Goal: Transaction & Acquisition: Purchase product/service

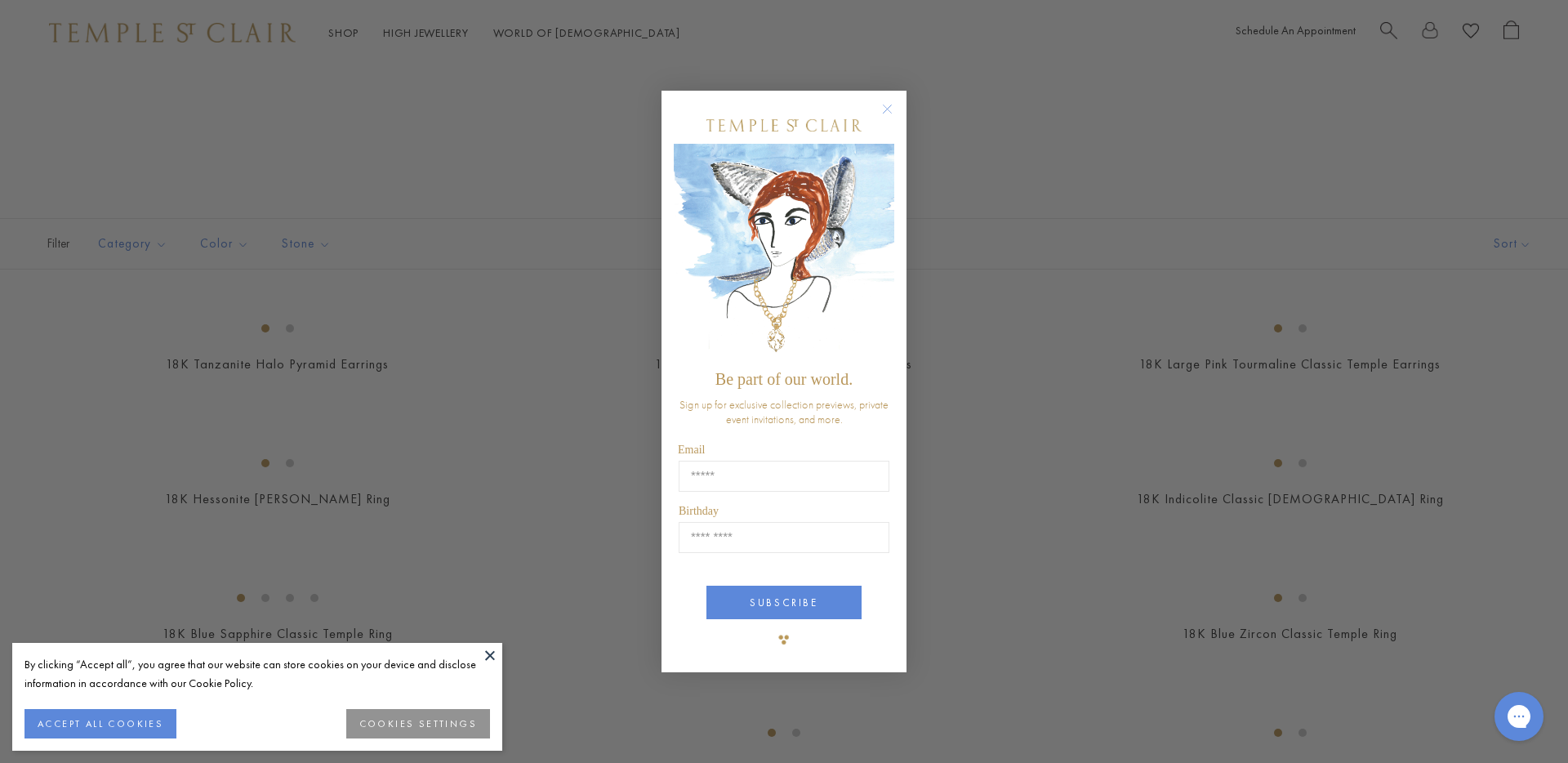
click at [881, 102] on icon "Close dialog" at bounding box center [887, 109] width 20 height 20
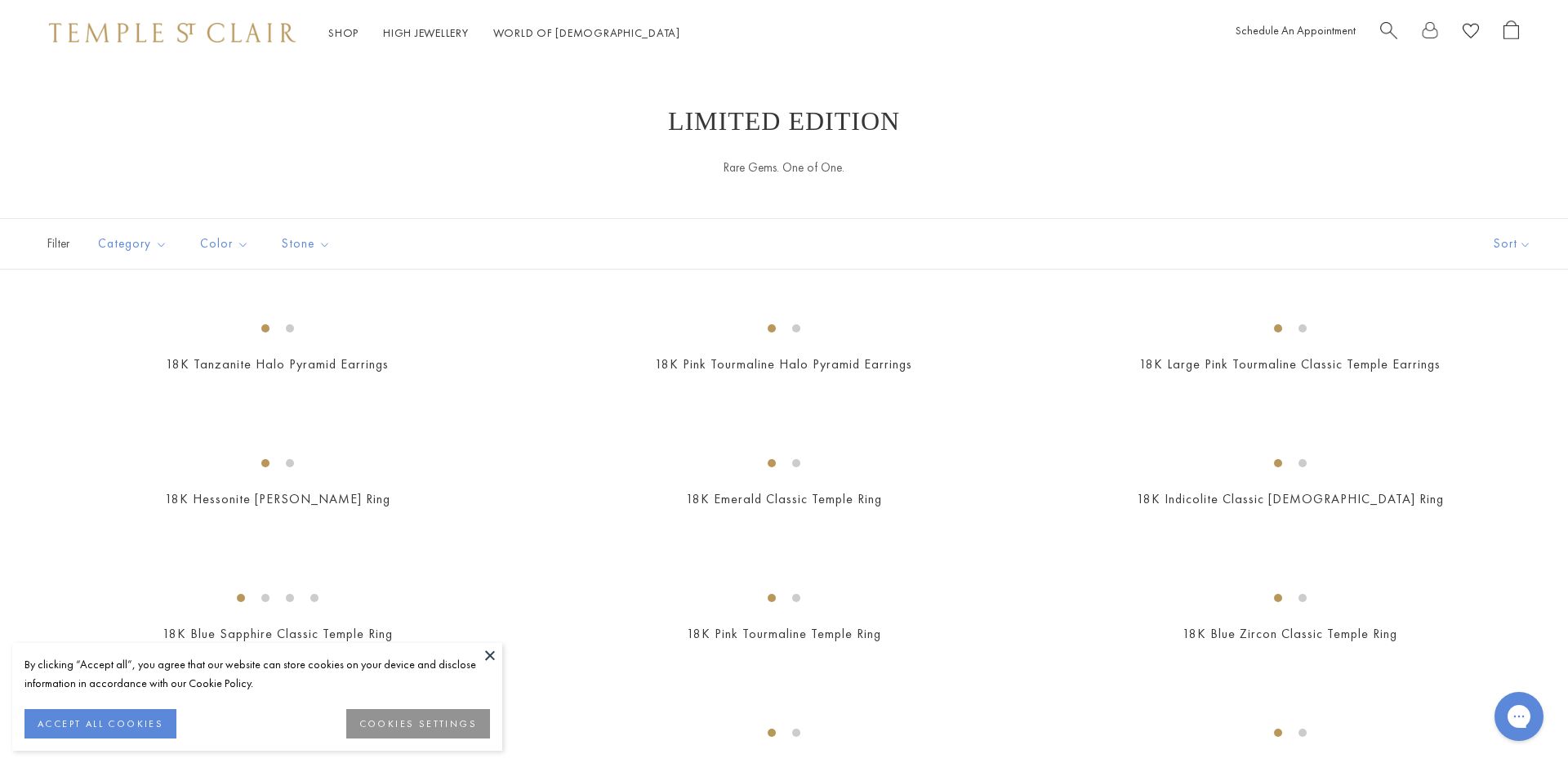
click at [885, 136] on div "Close dialog Be part of our world. Sign up for exclusive collection previews, p…" at bounding box center [783, 443] width 245 height 615
click at [486, 655] on button at bounding box center [490, 655] width 25 height 25
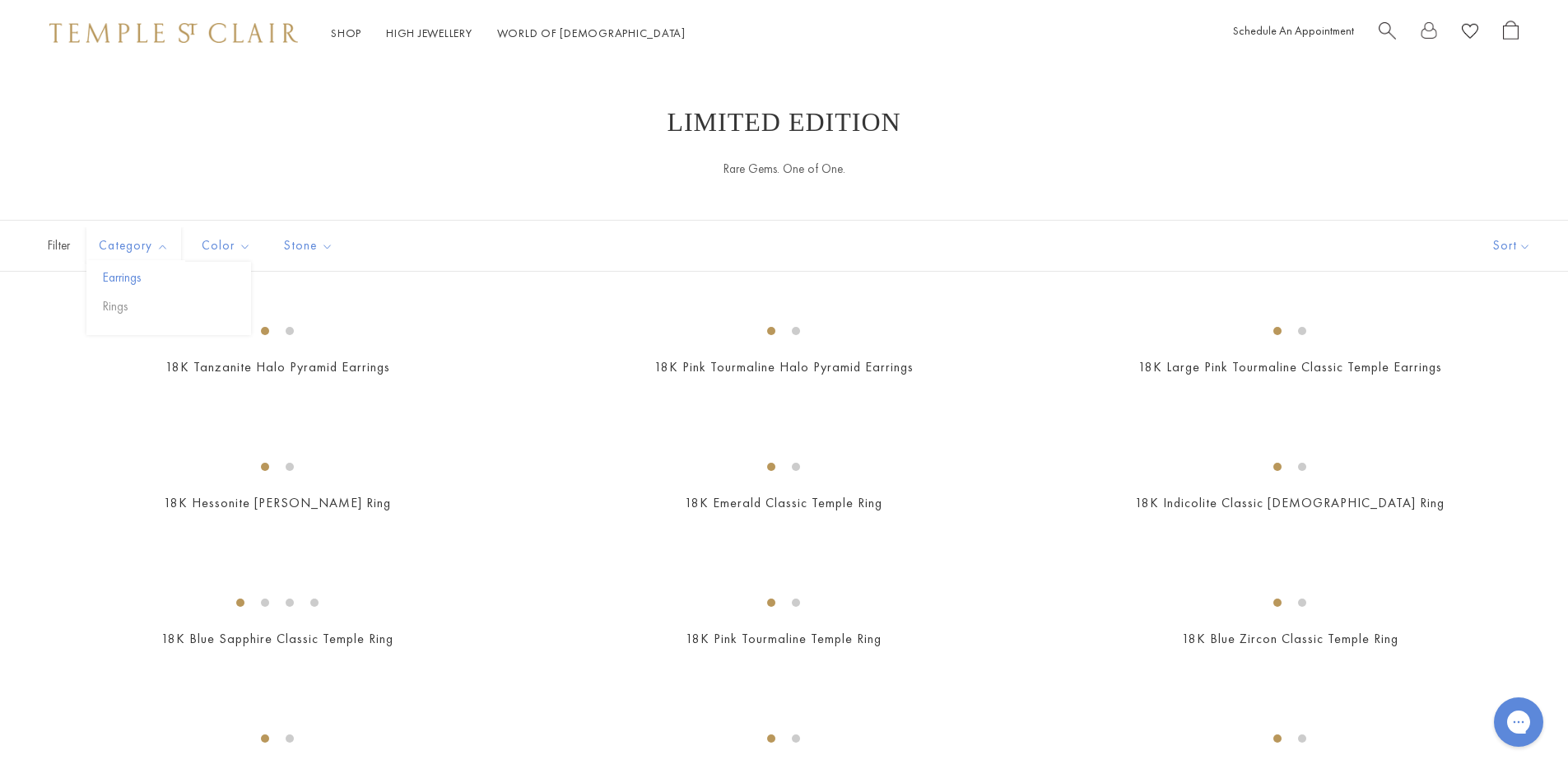
click at [125, 279] on button "Earrings" at bounding box center [175, 277] width 153 height 19
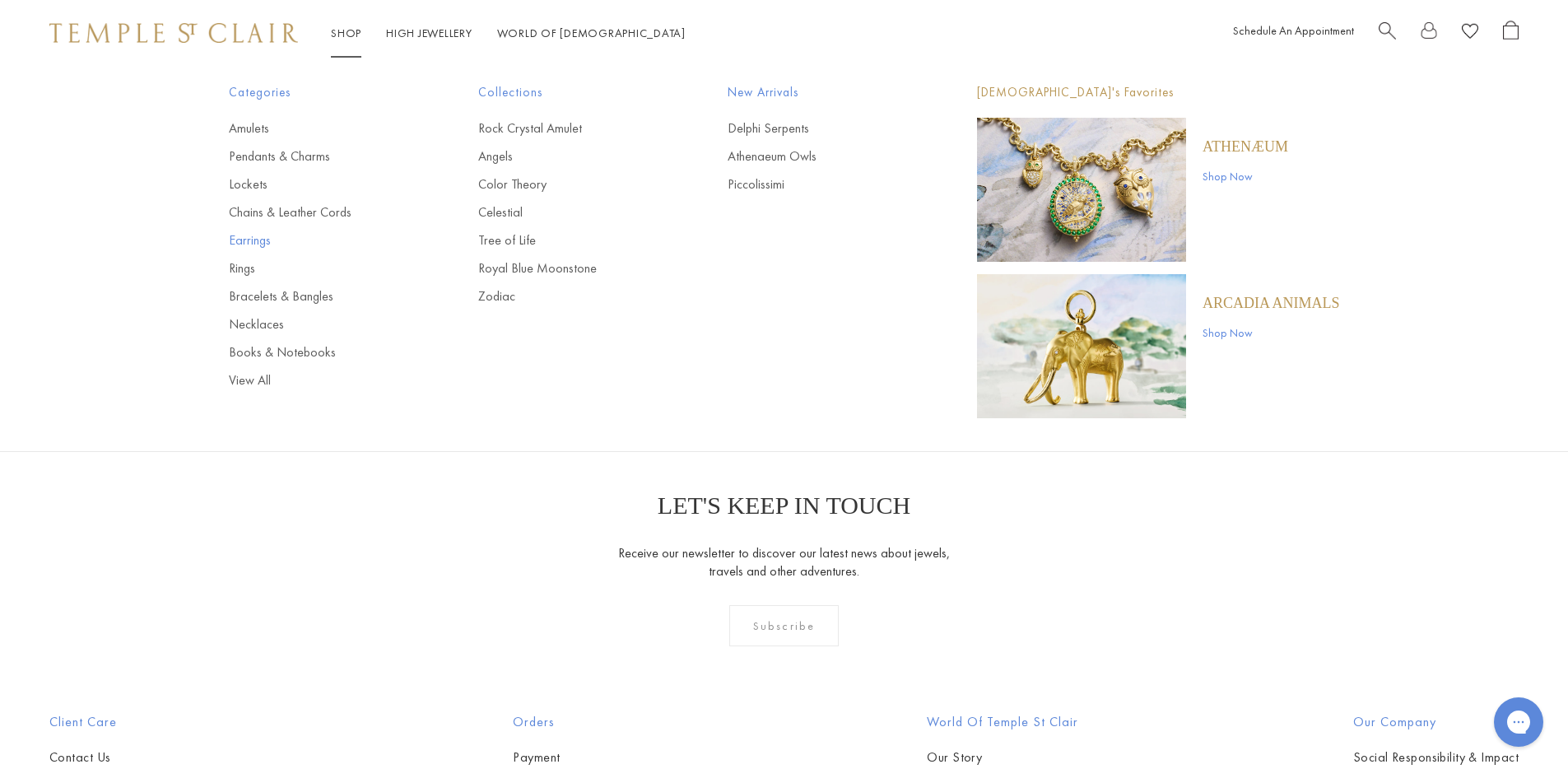
click at [249, 241] on link "Earrings" at bounding box center [320, 240] width 184 height 18
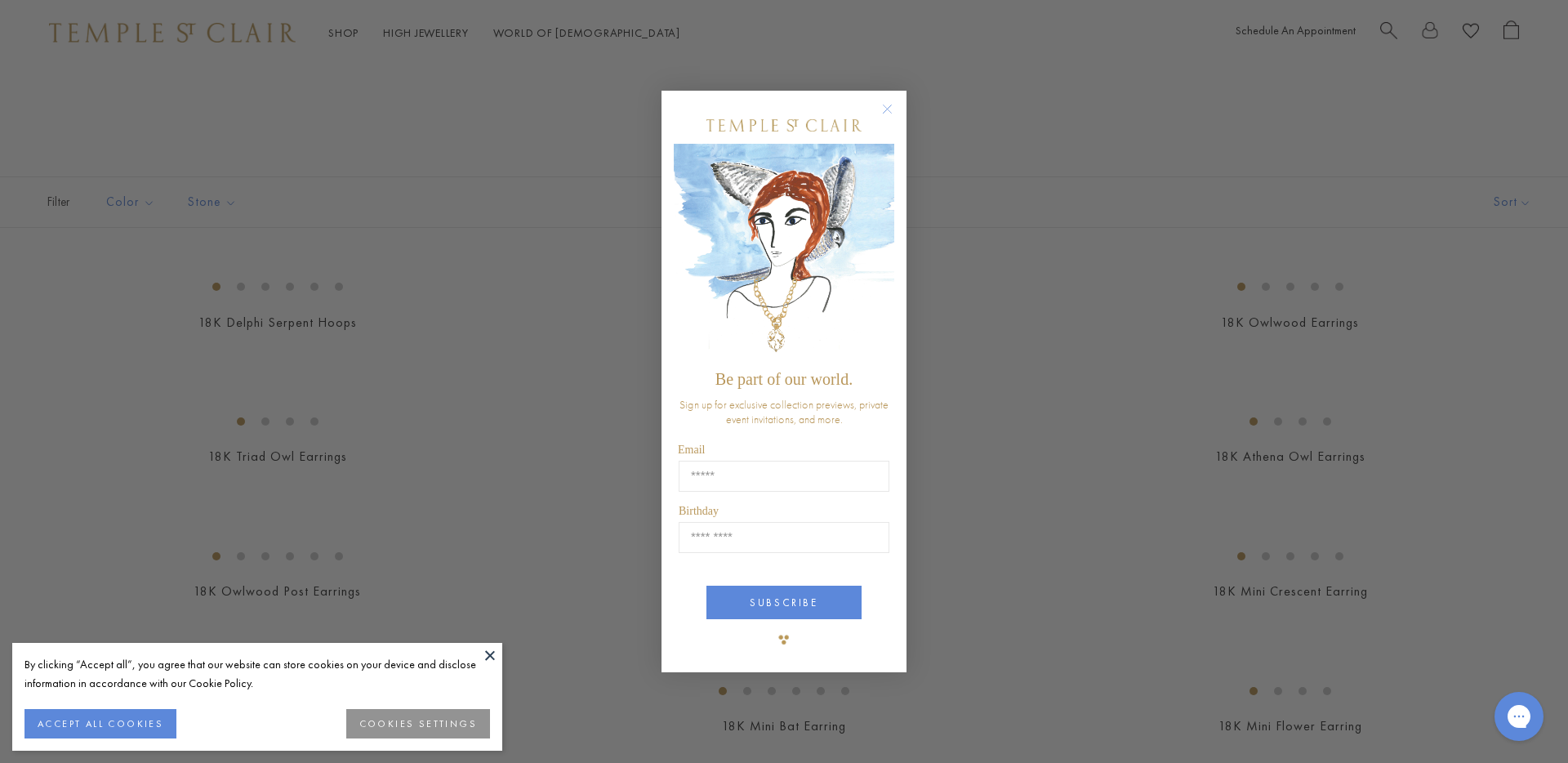
click at [890, 107] on icon "Close dialog" at bounding box center [888, 110] width 8 height 8
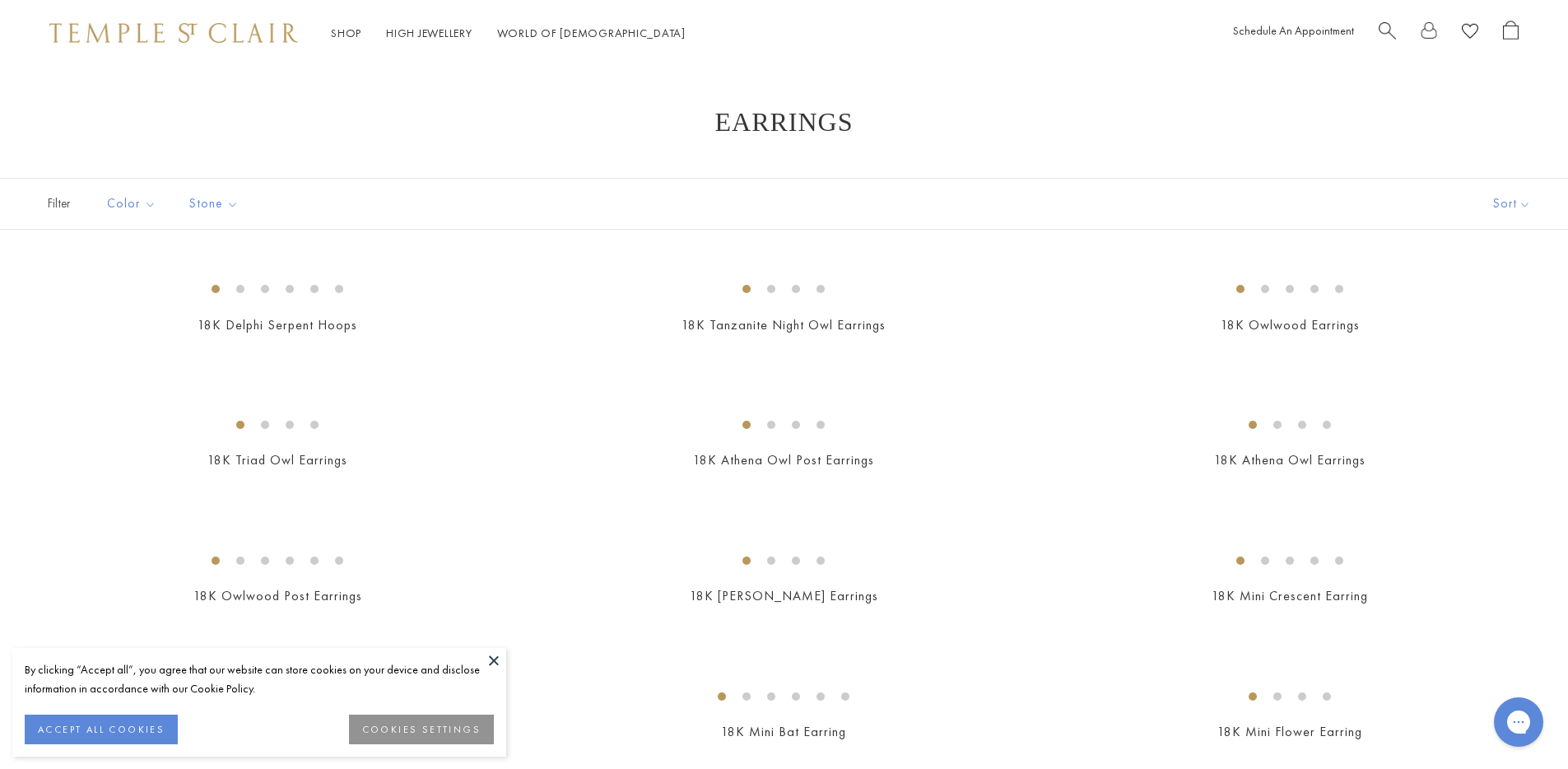
click at [496, 661] on button at bounding box center [494, 660] width 25 height 25
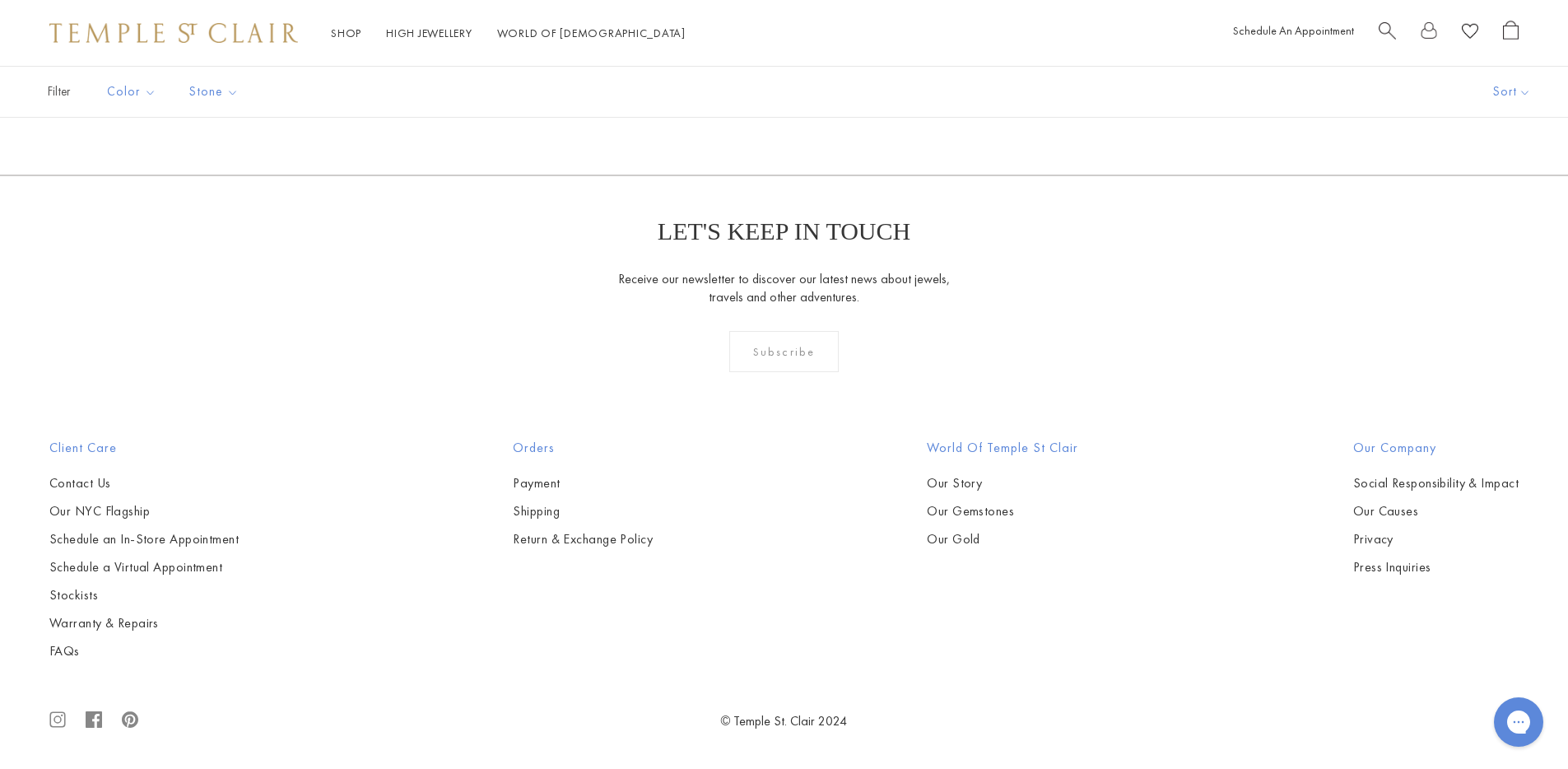
scroll to position [9135, 0]
click at [771, 109] on link "2" at bounding box center [757, 86] width 54 height 45
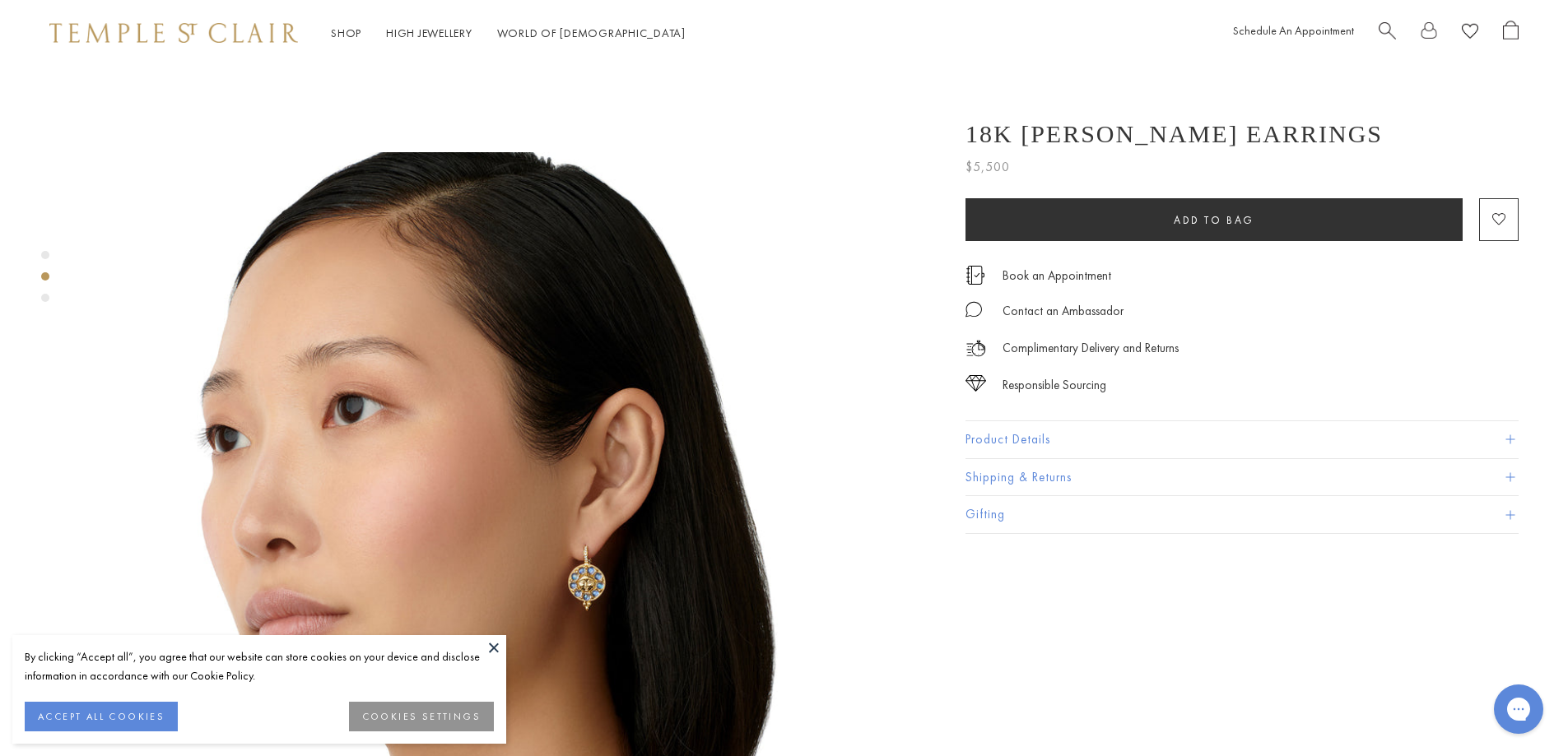
scroll to position [865, 0]
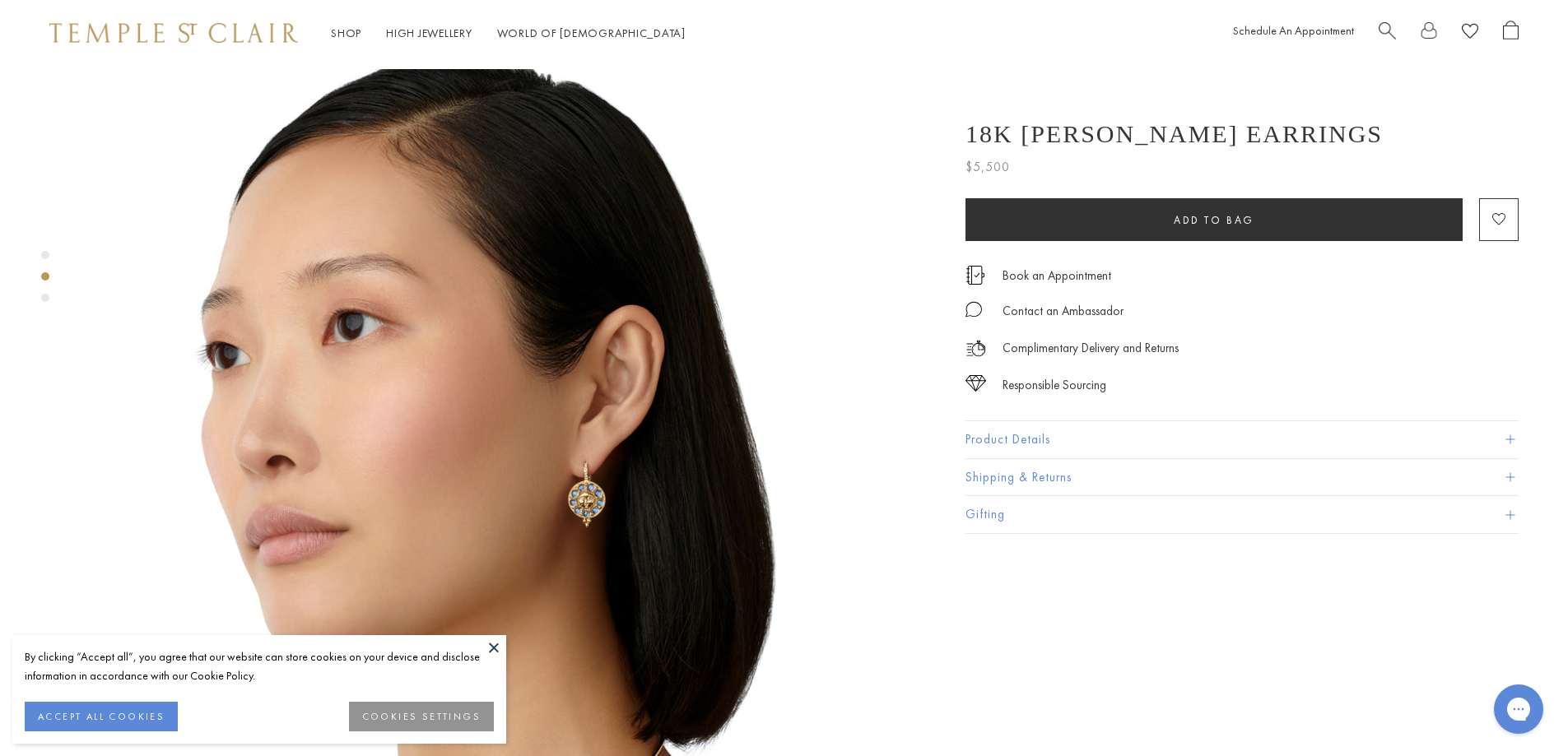
click at [1114, 433] on button "Product Details" at bounding box center [1242, 439] width 553 height 37
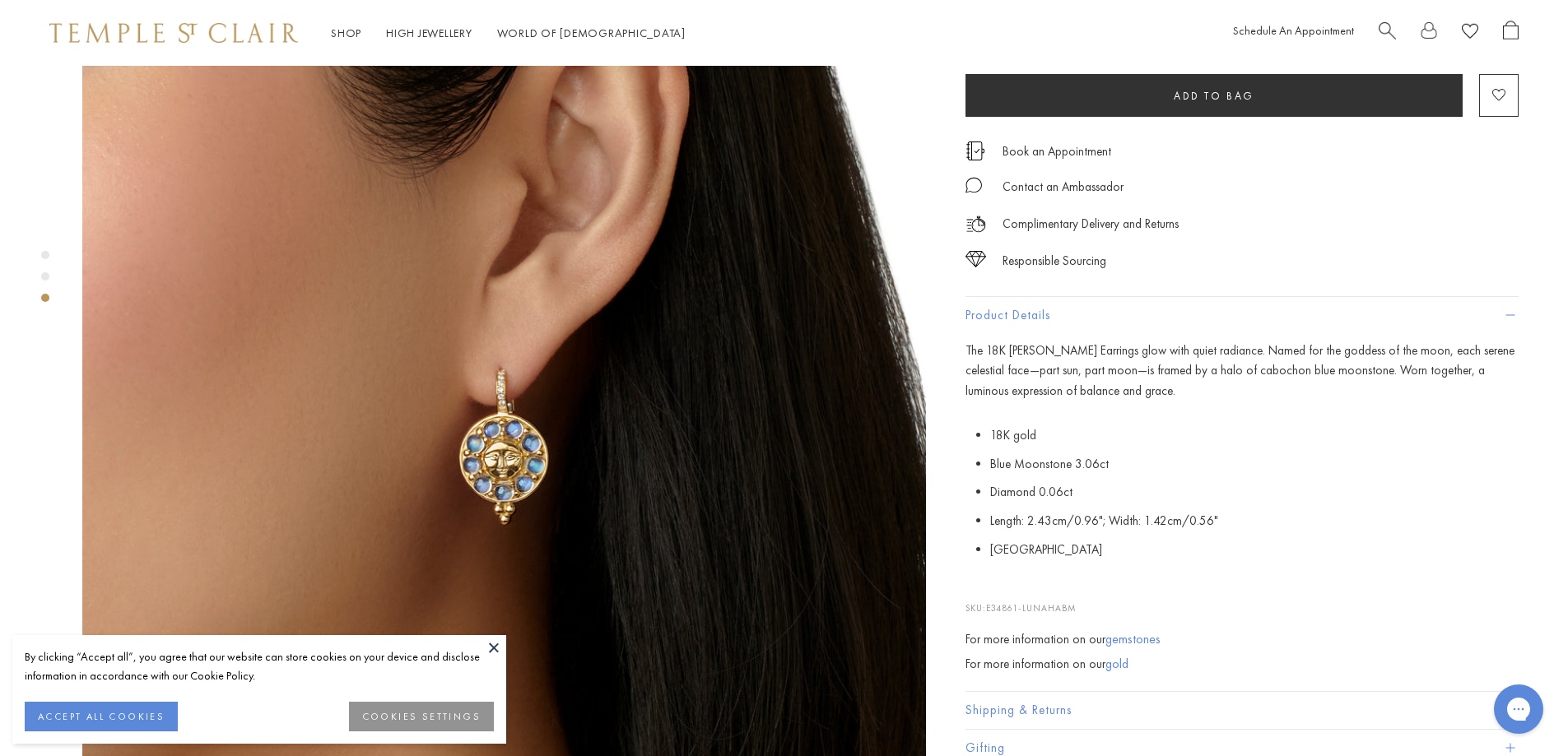
scroll to position [1941, 0]
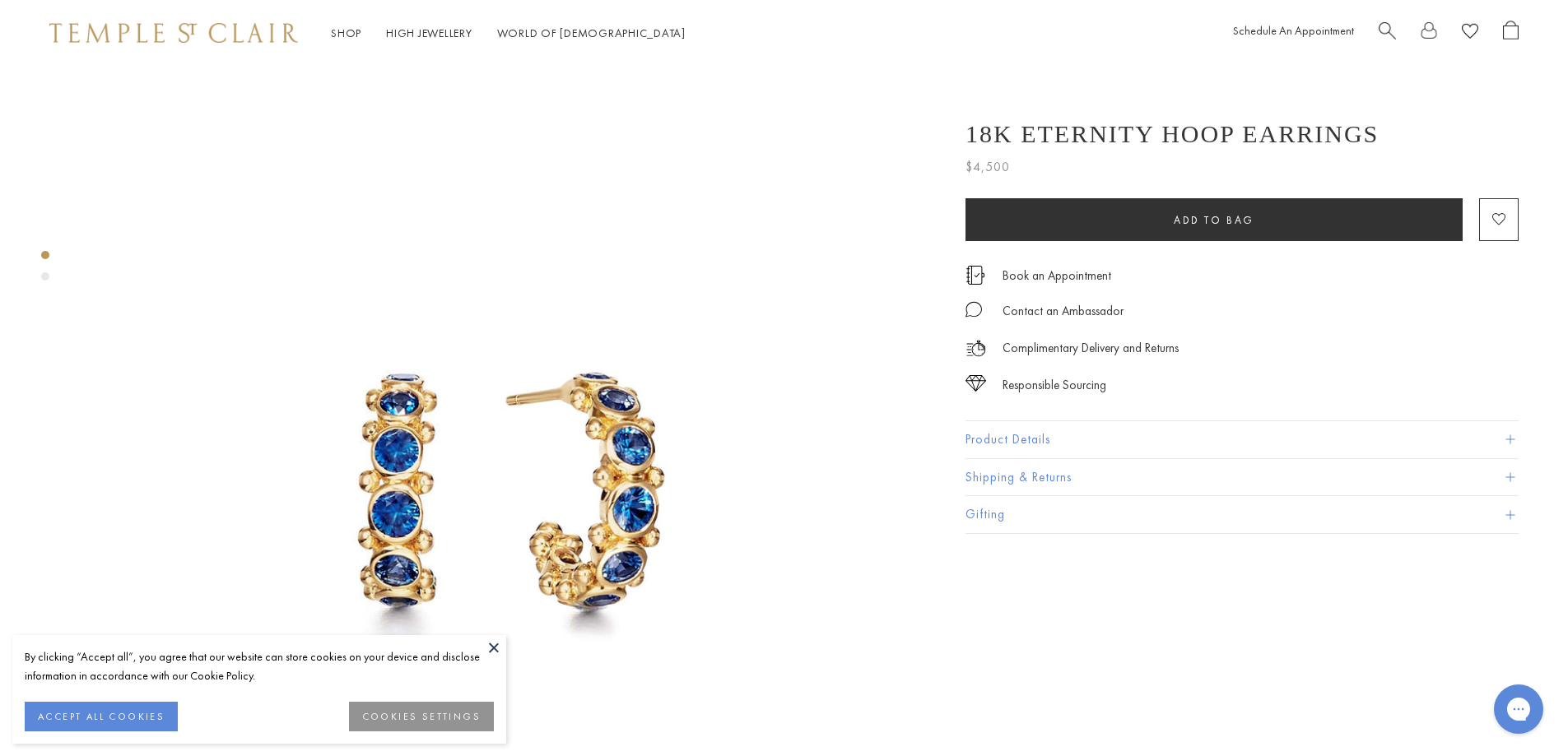
click at [990, 438] on button "Product Details" at bounding box center [1242, 439] width 553 height 37
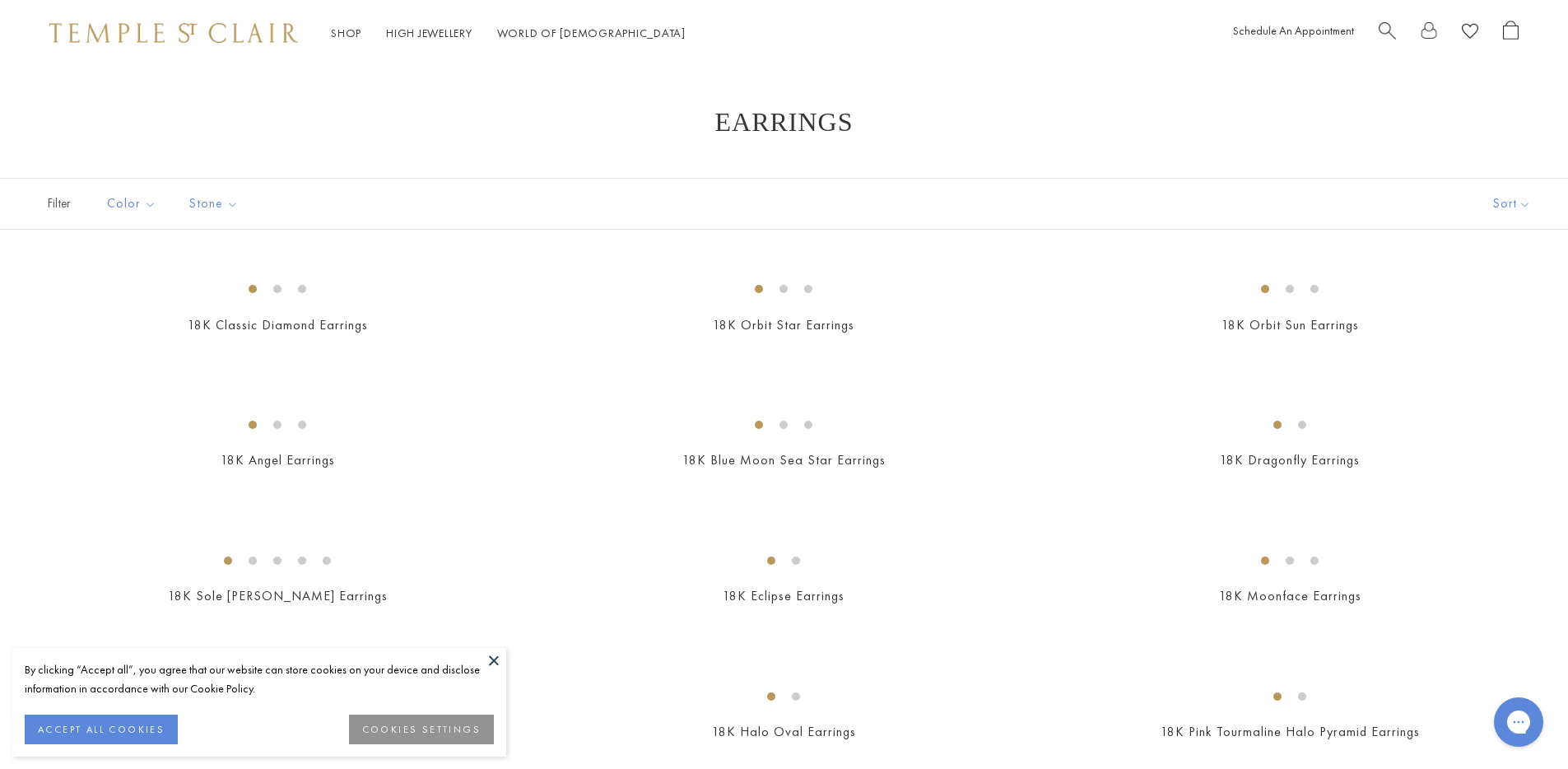
click at [493, 658] on button at bounding box center [494, 660] width 25 height 25
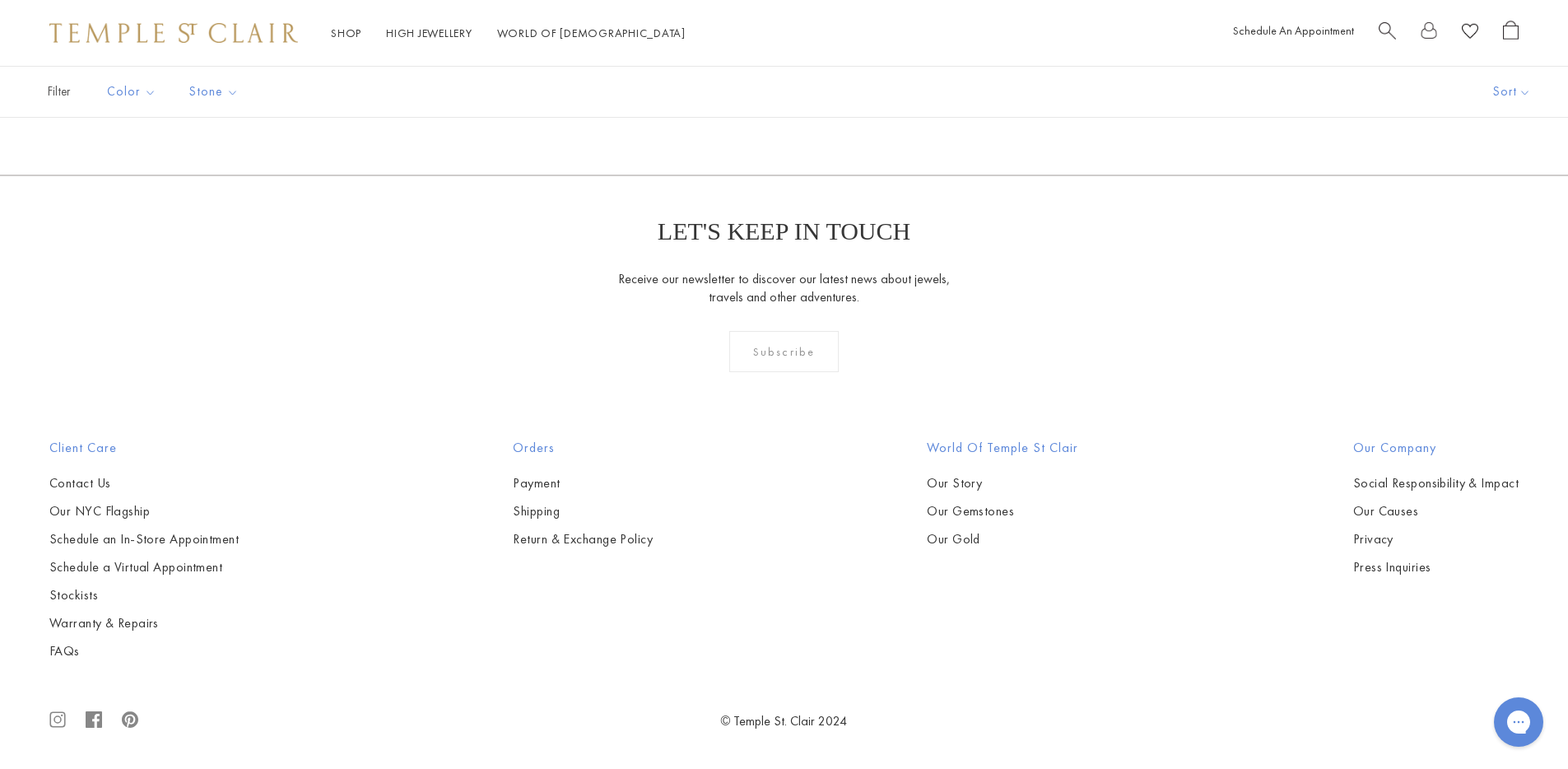
scroll to position [7650, 0]
click at [845, 109] on link "3" at bounding box center [836, 86] width 54 height 45
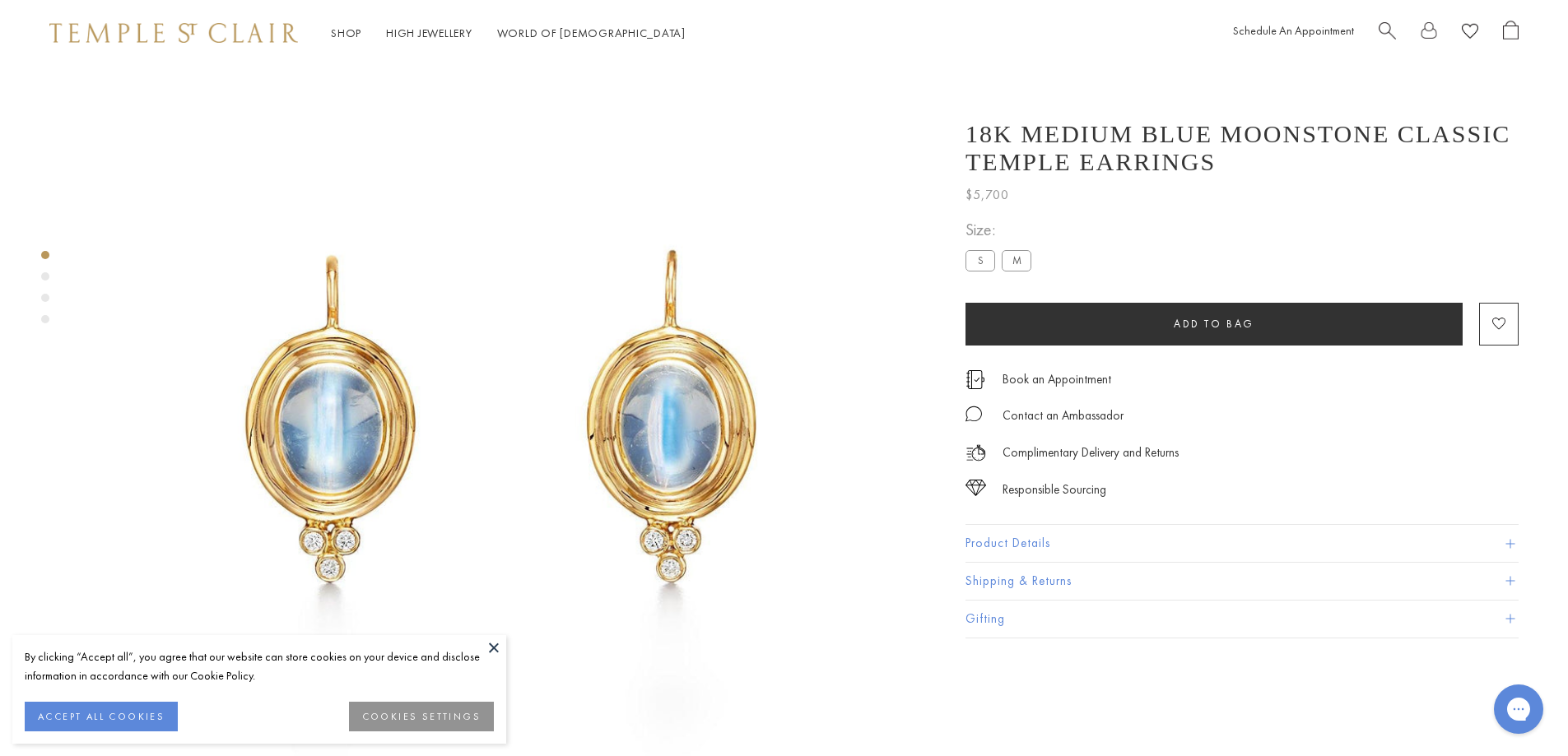
scroll to position [66, 0]
click at [1047, 550] on button "Product Details" at bounding box center [1242, 543] width 553 height 37
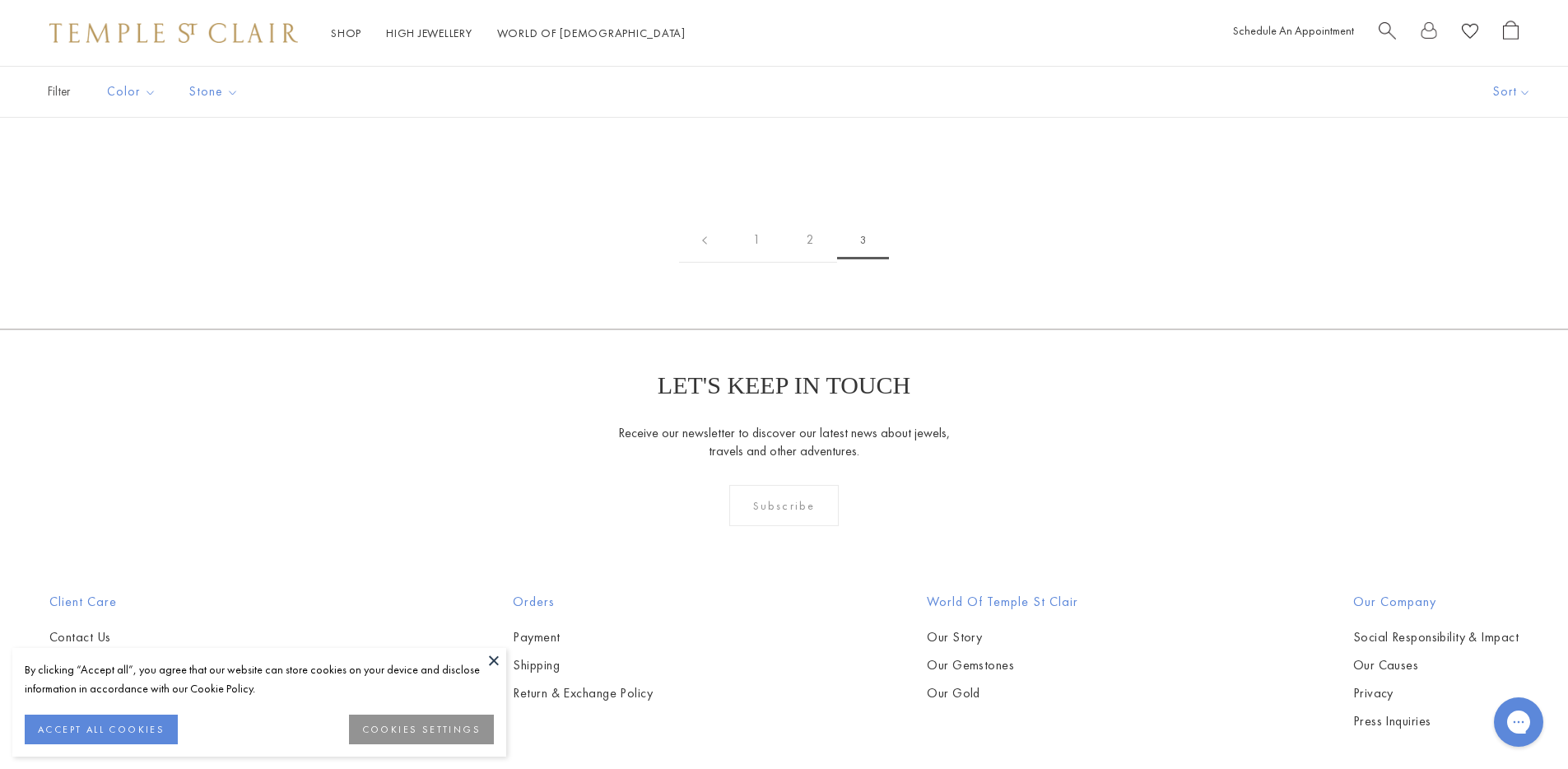
scroll to position [245, 0]
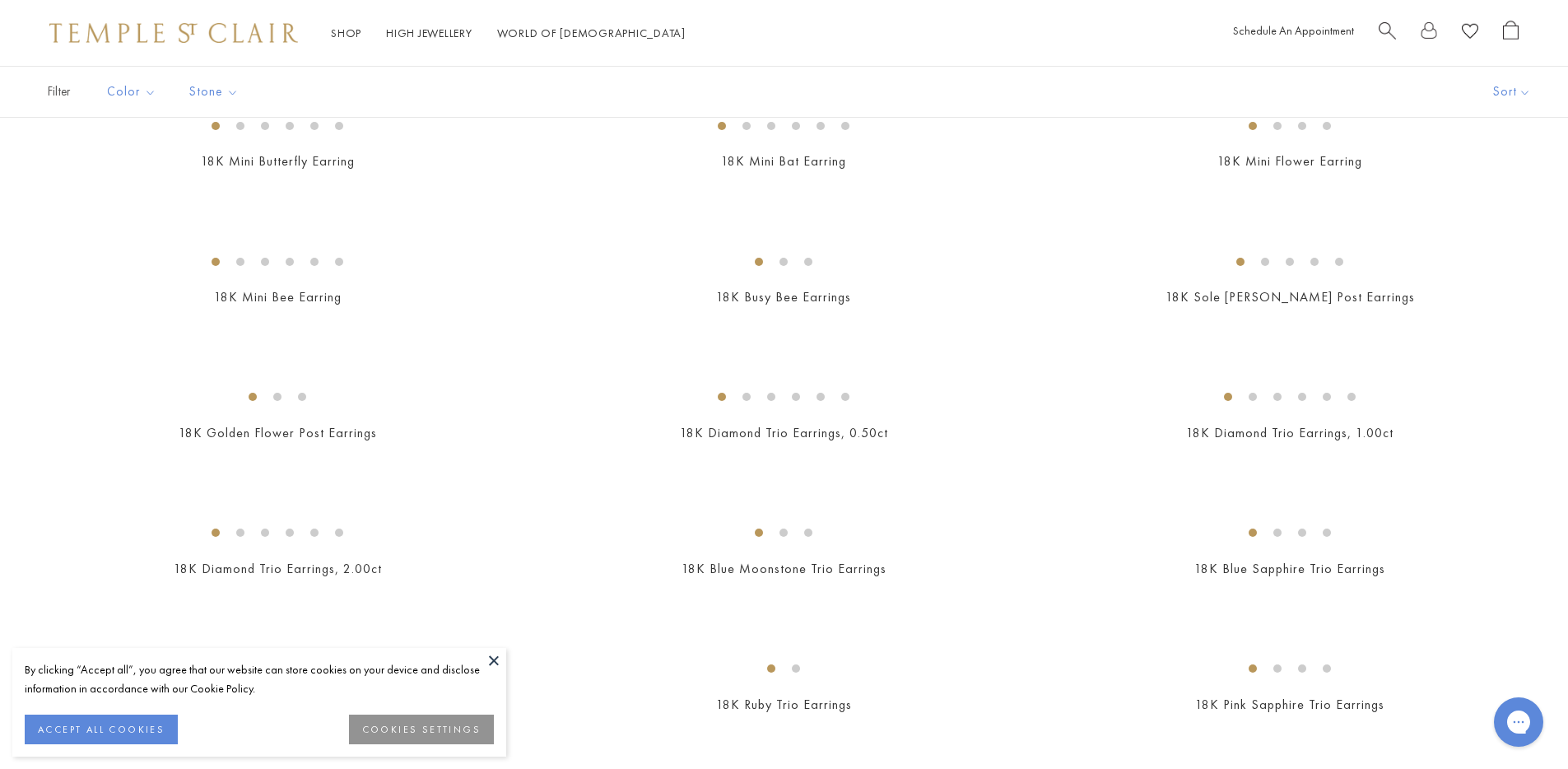
scroll to position [805, 0]
